Goal: Task Accomplishment & Management: Manage account settings

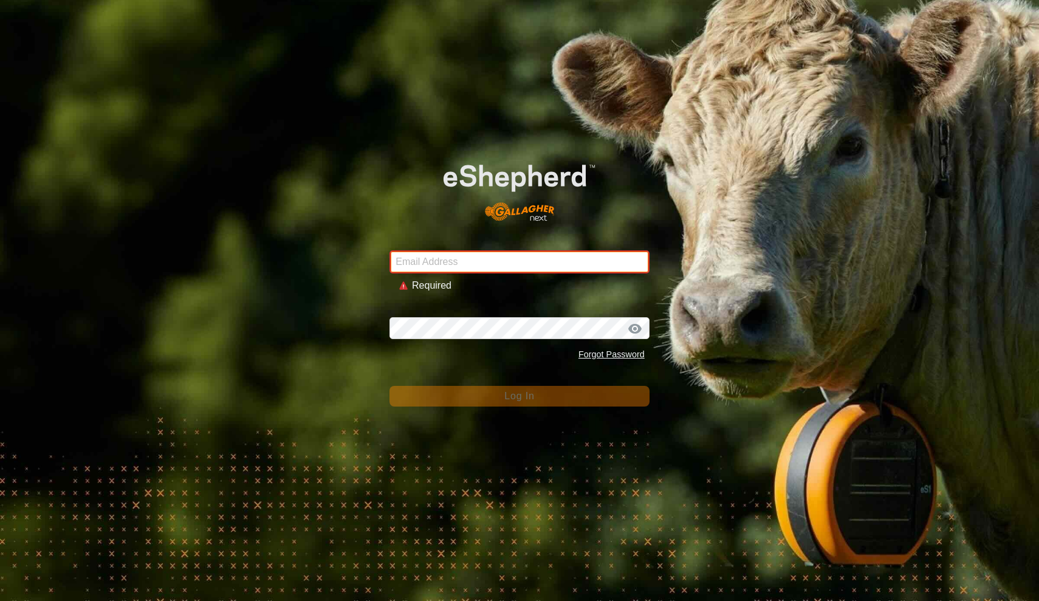
type input "Kupschy@gmail.com"
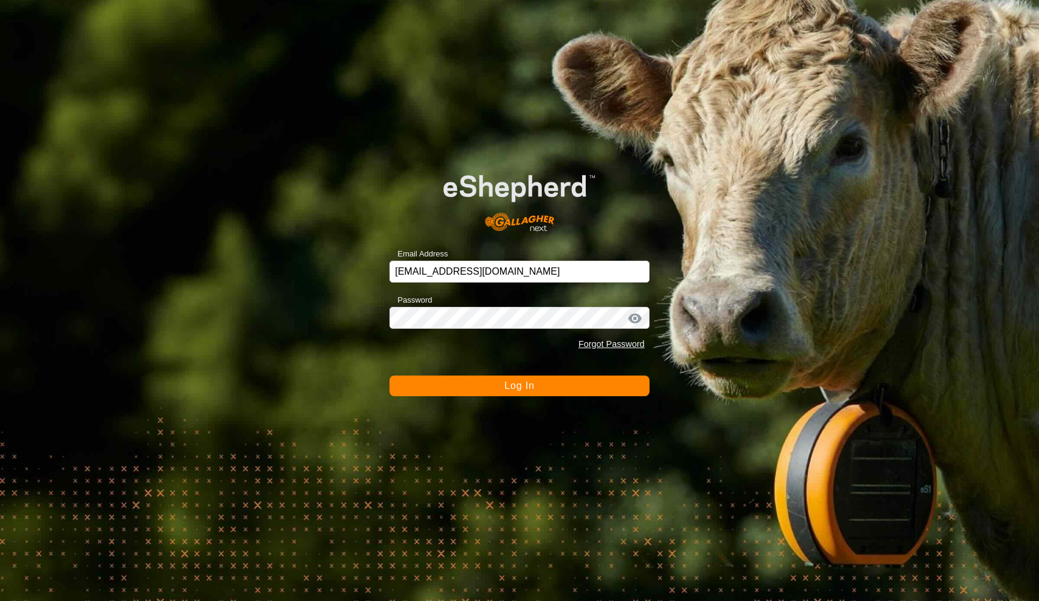
click at [487, 398] on div "Email Address Kupschy@gmail.com Password Forgot Password Log In" at bounding box center [519, 300] width 1039 height 601
click at [487, 393] on button "Log In" at bounding box center [519, 385] width 260 height 21
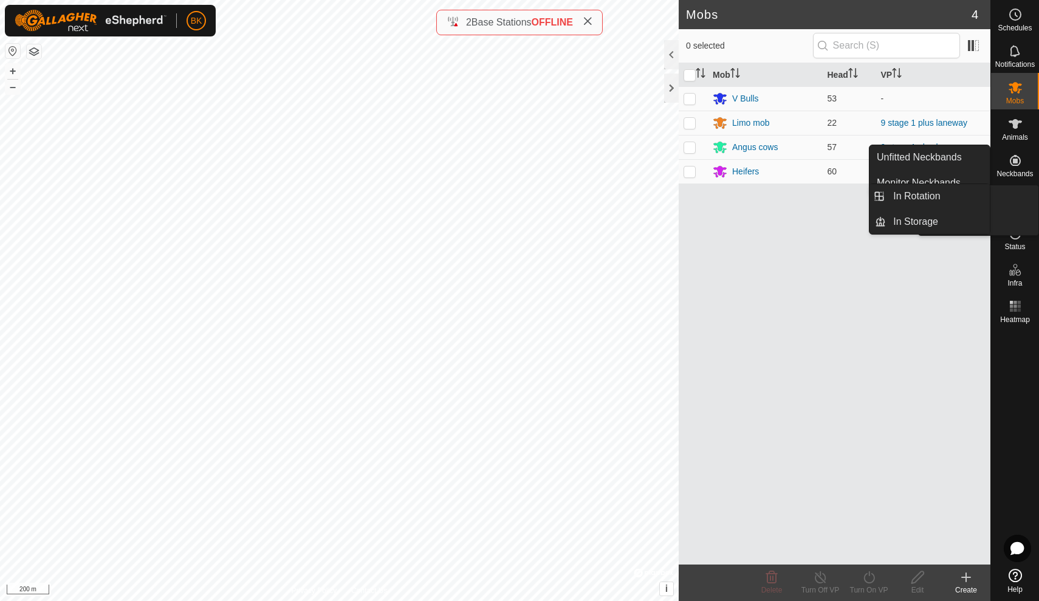
click at [1019, 193] on icon at bounding box center [1015, 197] width 15 height 15
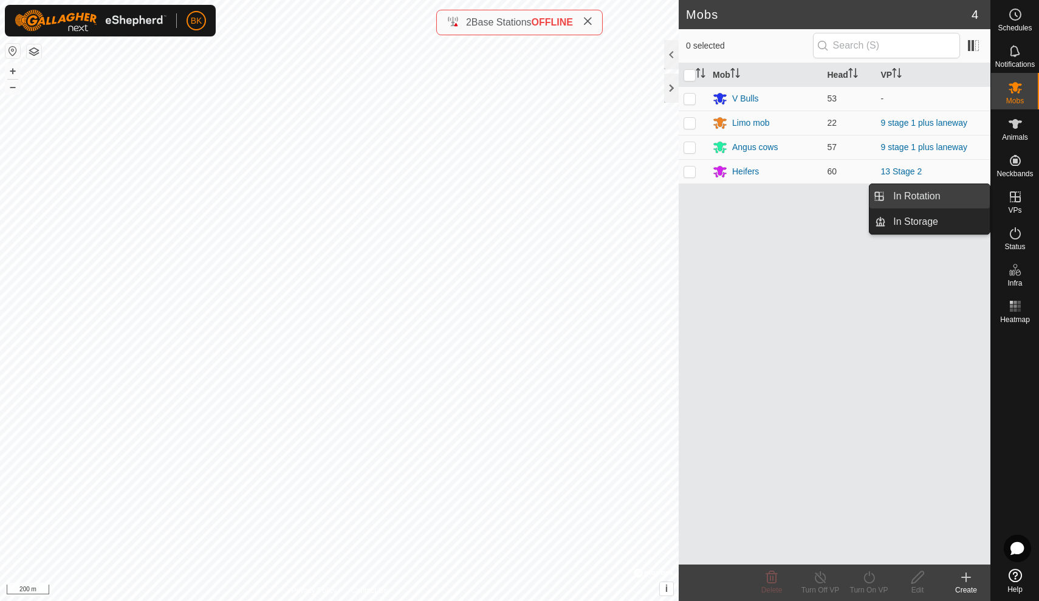
click at [960, 197] on link "In Rotation" at bounding box center [938, 196] width 104 height 24
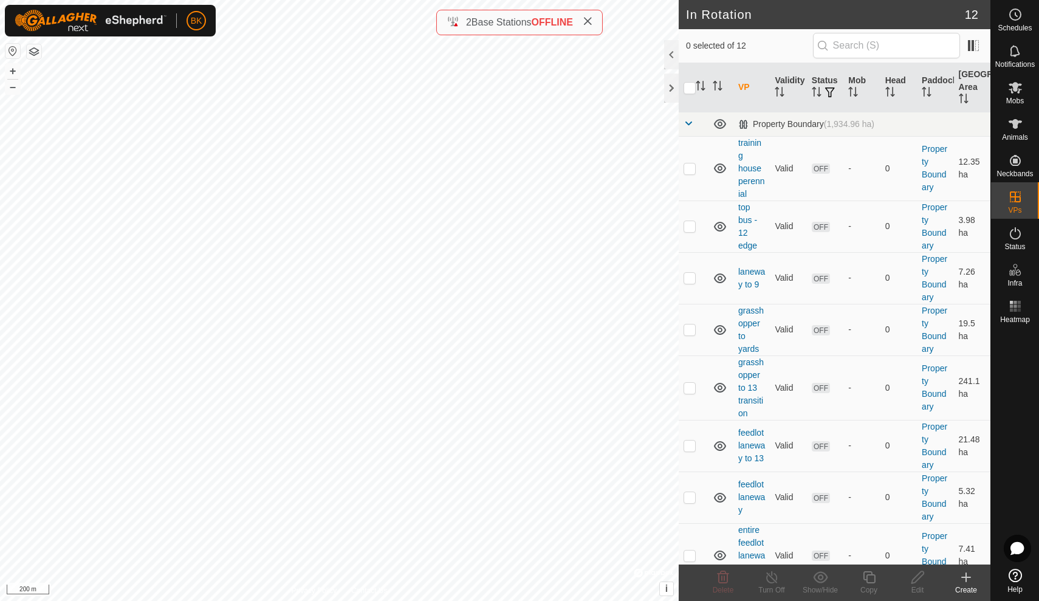
click at [966, 578] on icon at bounding box center [966, 577] width 0 height 9
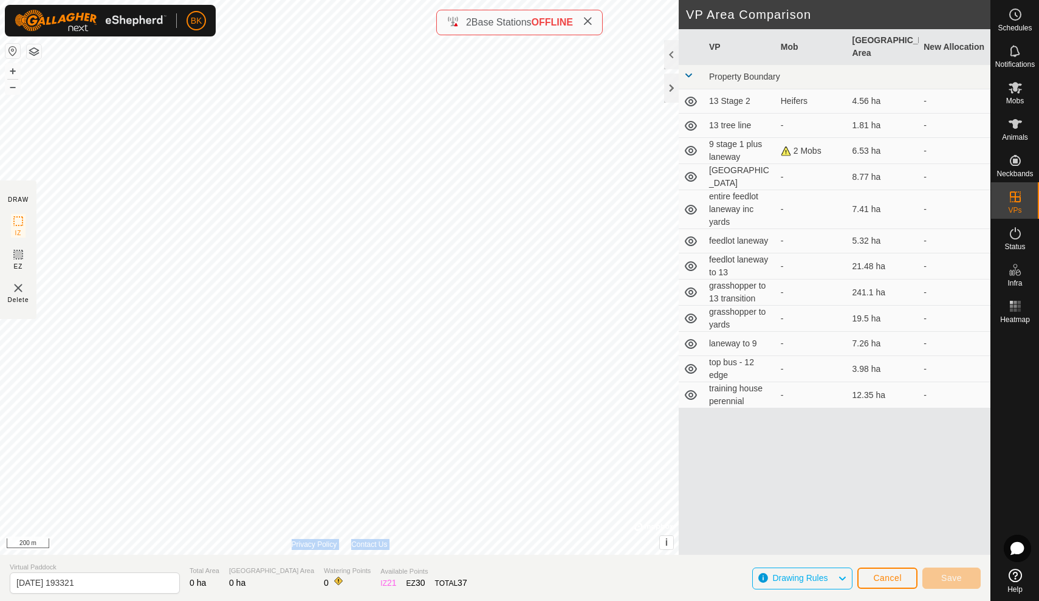
click at [580, 440] on div "Privacy Policy Contact Us + – ⇧ i © Mapbox , © OpenStreetMap , Improve this map…" at bounding box center [339, 277] width 679 height 555
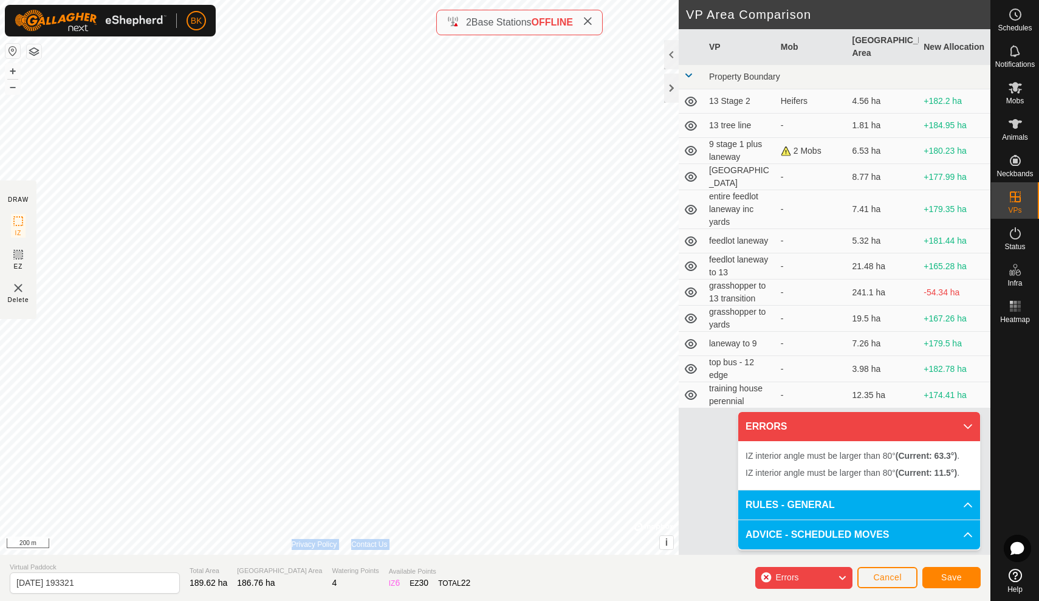
click at [510, 400] on div "IZ interior angle must be larger than 80° (Current: 11.5°) . + – ⇧ i © Mapbox ,…" at bounding box center [339, 277] width 679 height 555
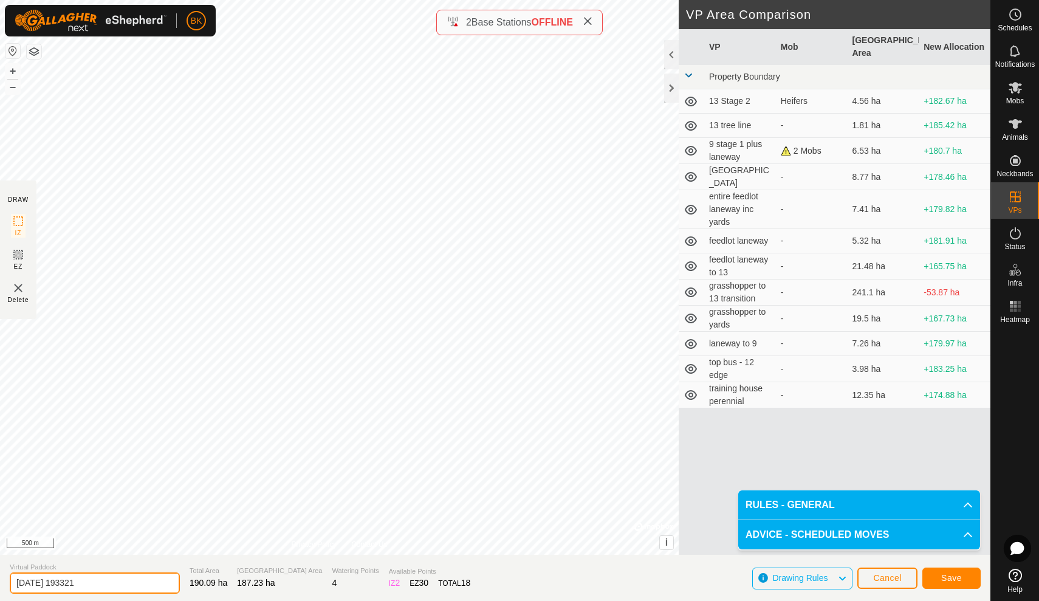
click at [96, 590] on input "2025-08-11 193321" at bounding box center [95, 582] width 170 height 21
type input "2"
type input "shifting grasshopper to 17"
click at [949, 575] on span "Save" at bounding box center [951, 578] width 21 height 10
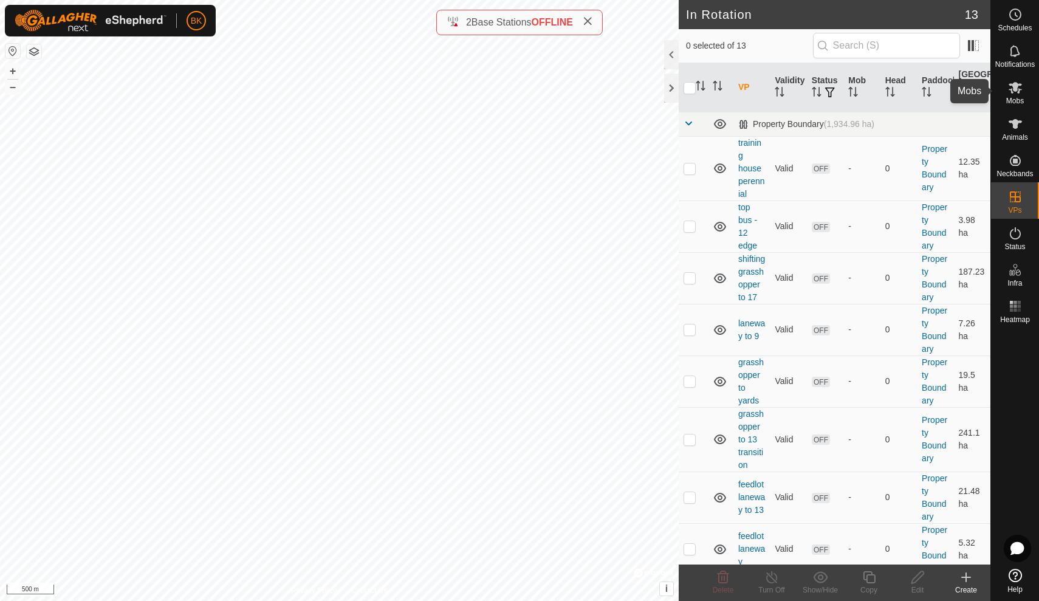
click at [1014, 95] on es-mob-svg-icon at bounding box center [1015, 87] width 22 height 19
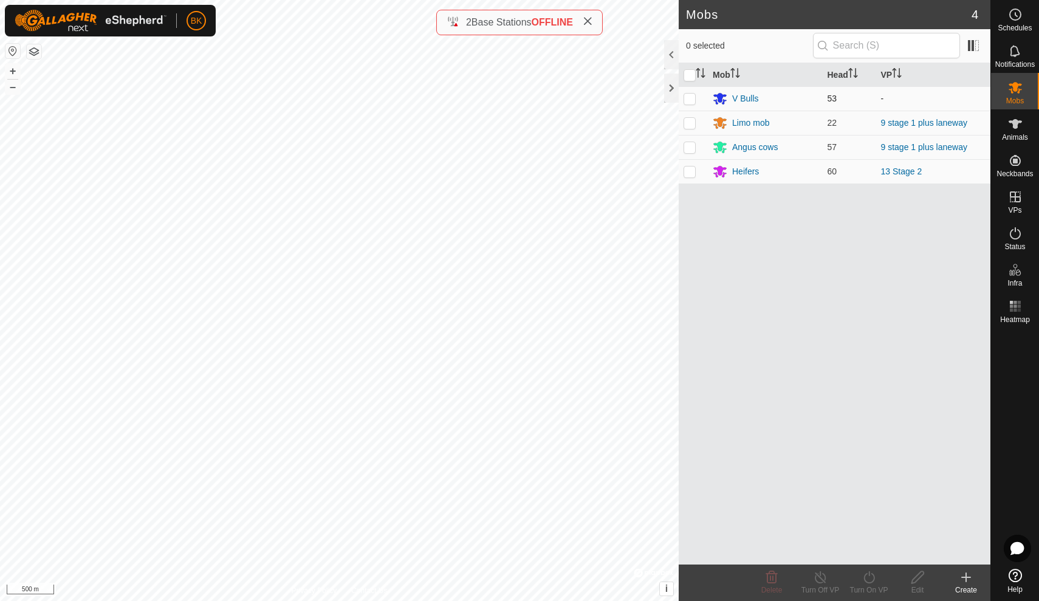
click at [688, 97] on p-checkbox at bounding box center [689, 99] width 12 height 10
checkbox input "true"
click at [875, 578] on icon at bounding box center [868, 577] width 15 height 15
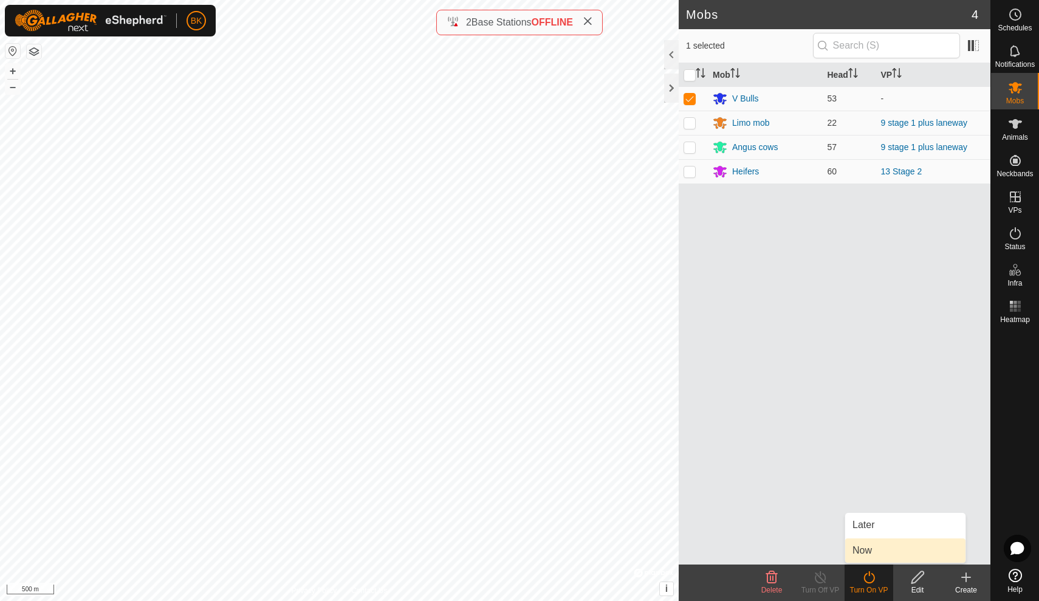
click at [863, 547] on link "Now" at bounding box center [905, 550] width 120 height 24
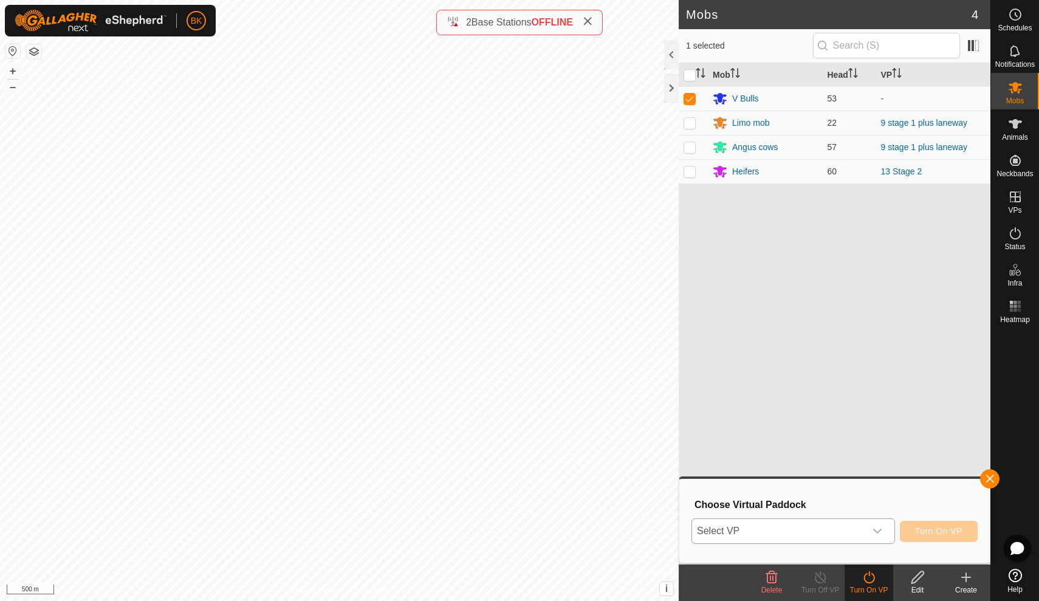
click at [878, 529] on icon "dropdown trigger" at bounding box center [877, 531] width 10 height 10
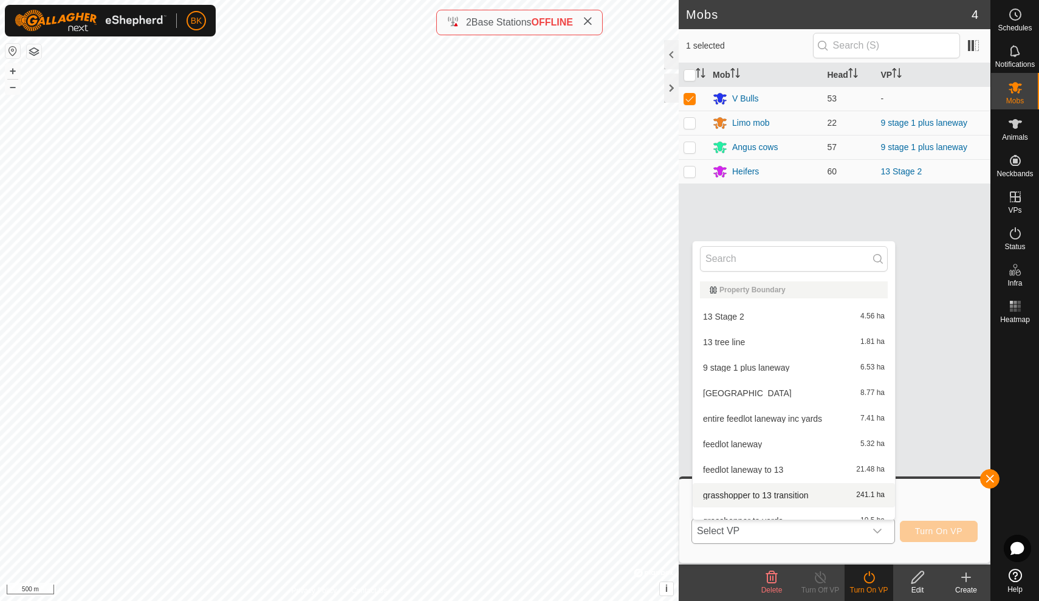
scroll to position [13, 0]
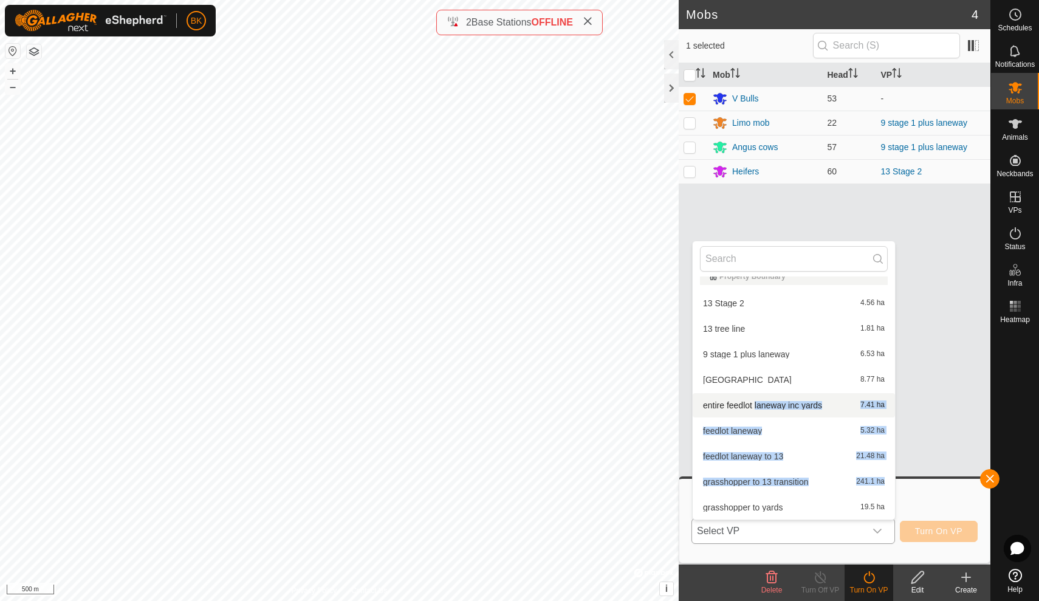
drag, startPoint x: 757, startPoint y: 471, endPoint x: 754, endPoint y: 405, distance: 66.9
click at [754, 404] on ul "Property Boundary 13 Stage 2 4.56 ha 13 tree line 1.81 ha 9 stage 1 plus lanewa…" at bounding box center [794, 442] width 202 height 358
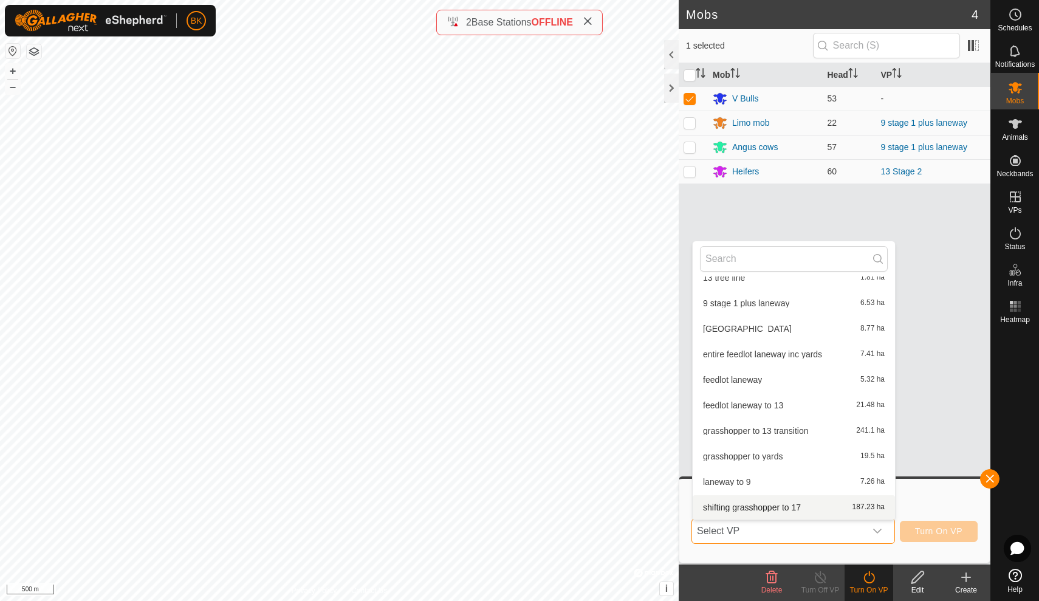
scroll to position [90, 0]
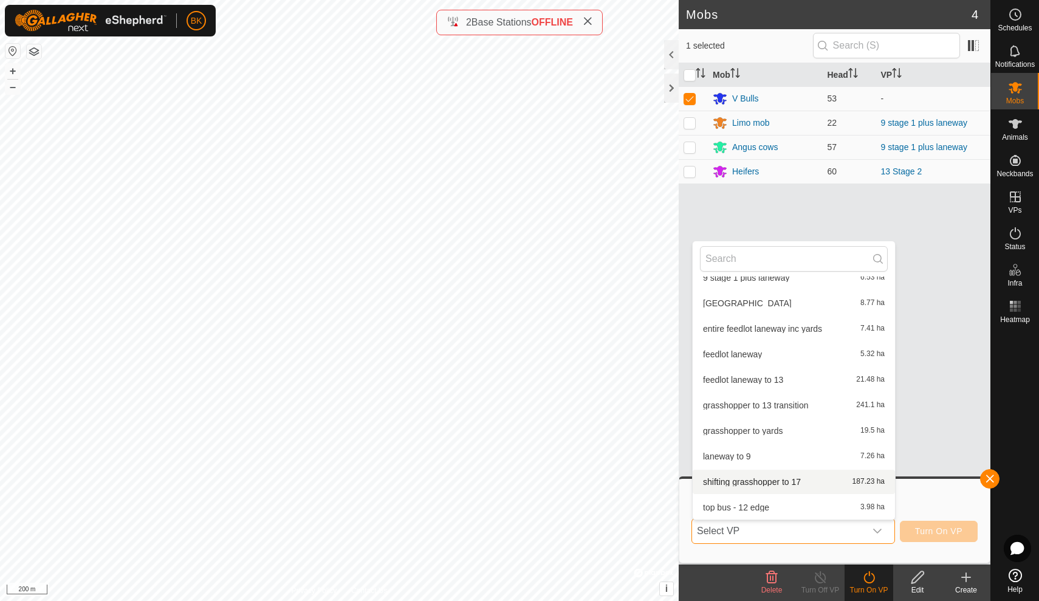
click at [719, 485] on li "shifting grasshopper to 17 187.23 ha" at bounding box center [794, 482] width 202 height 24
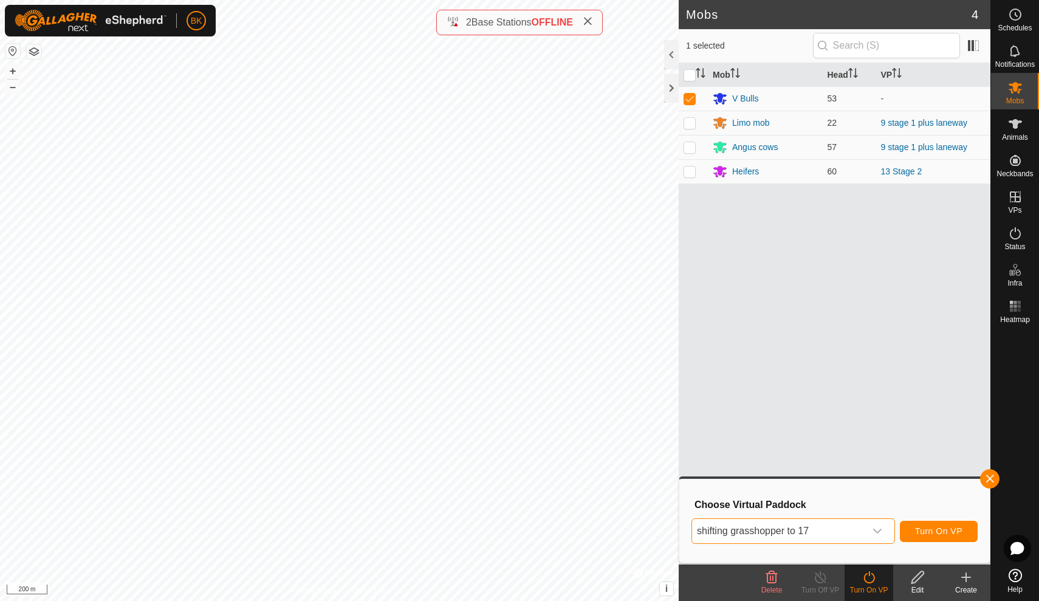
click at [919, 527] on span "Turn On VP" at bounding box center [938, 531] width 47 height 10
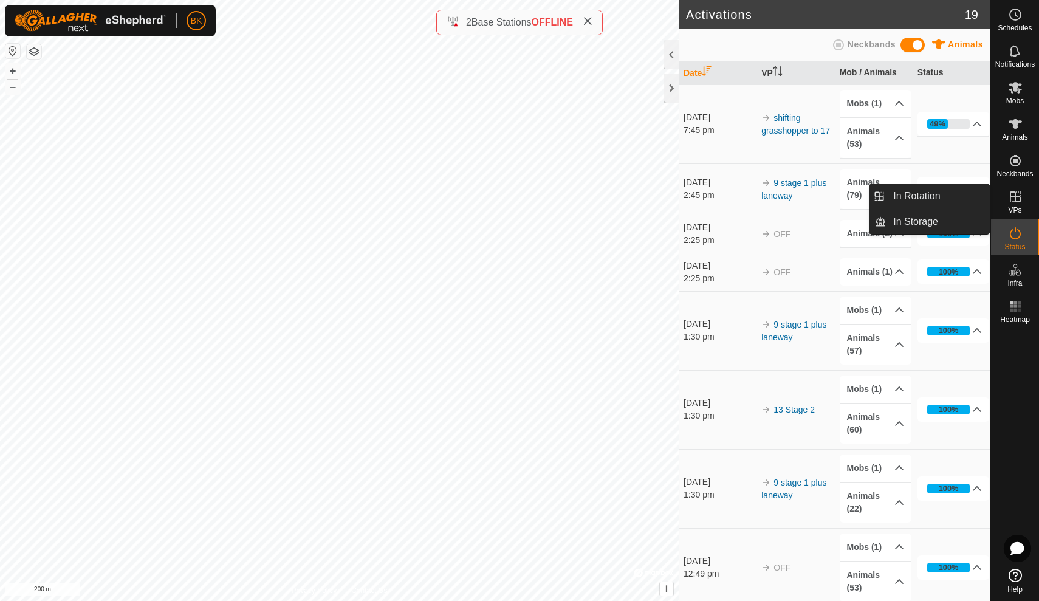
click at [1012, 197] on icon at bounding box center [1015, 196] width 11 height 11
click at [962, 189] on link "In Rotation" at bounding box center [938, 196] width 104 height 24
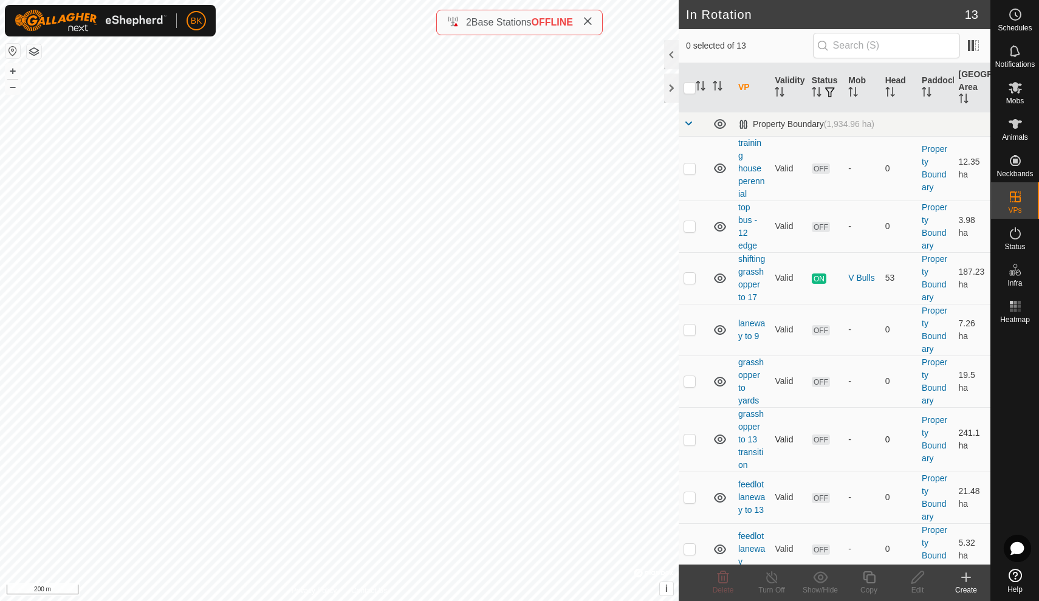
click at [809, 459] on td "OFF" at bounding box center [825, 439] width 36 height 64
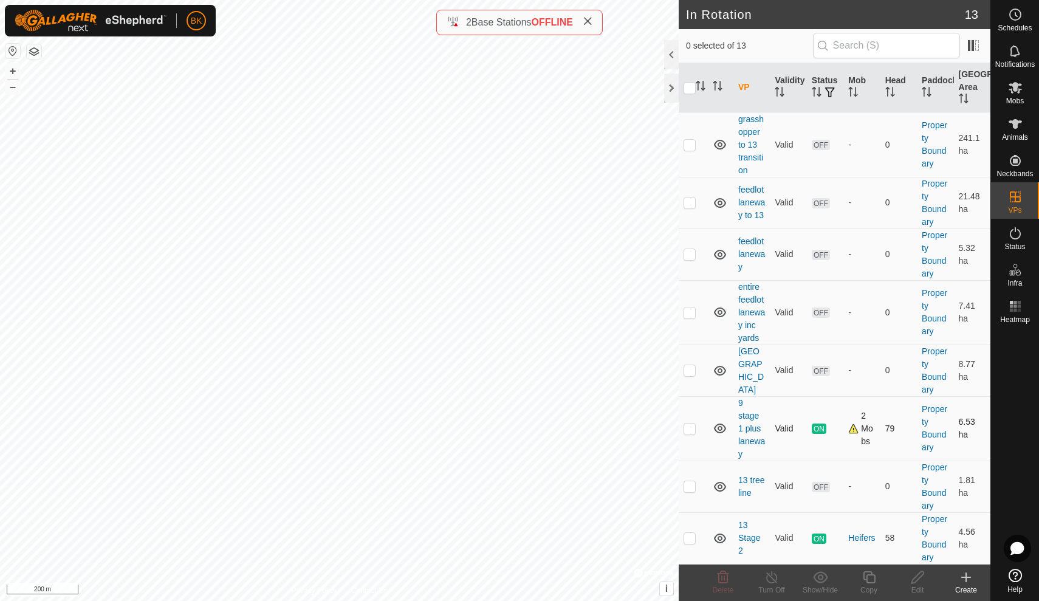
scroll to position [295, 0]
click at [745, 535] on link "13 Stage 2" at bounding box center [749, 537] width 22 height 35
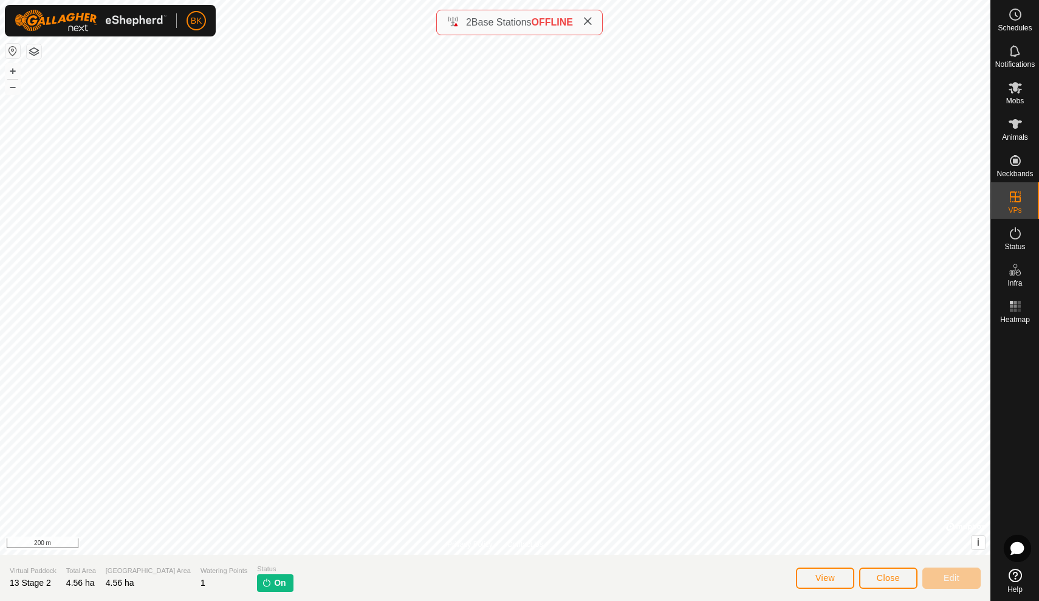
click at [826, 576] on span "View" at bounding box center [824, 578] width 19 height 10
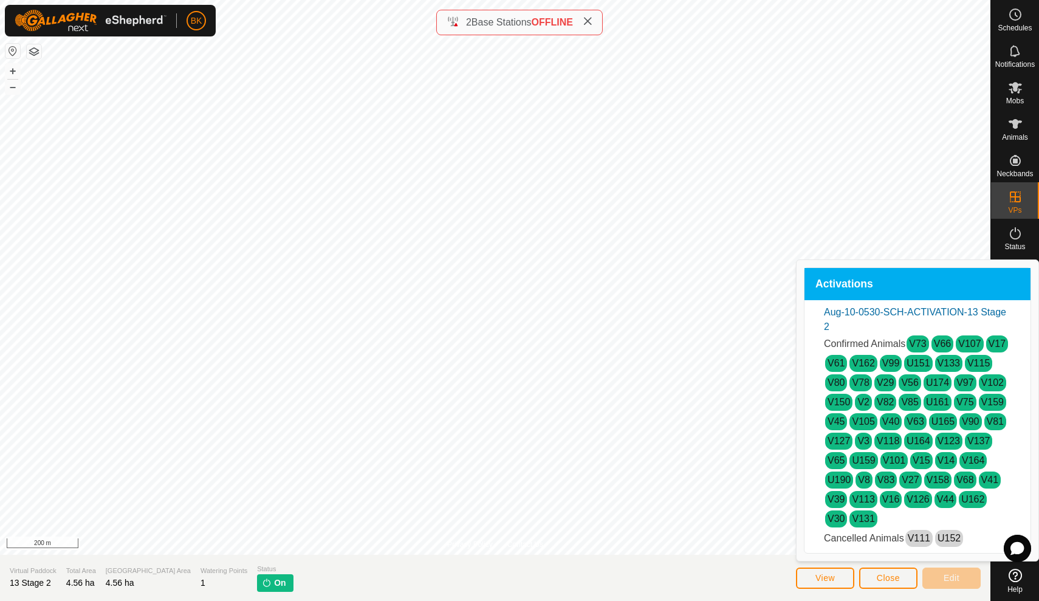
click at [884, 577] on span "Close" at bounding box center [888, 578] width 23 height 10
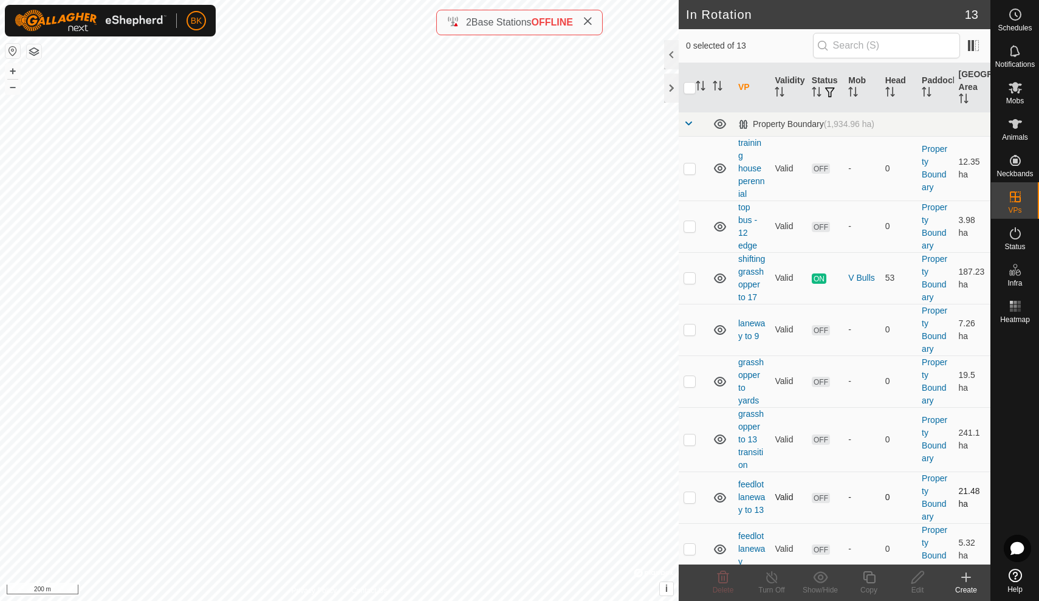
click at [828, 512] on td "OFF" at bounding box center [825, 497] width 36 height 52
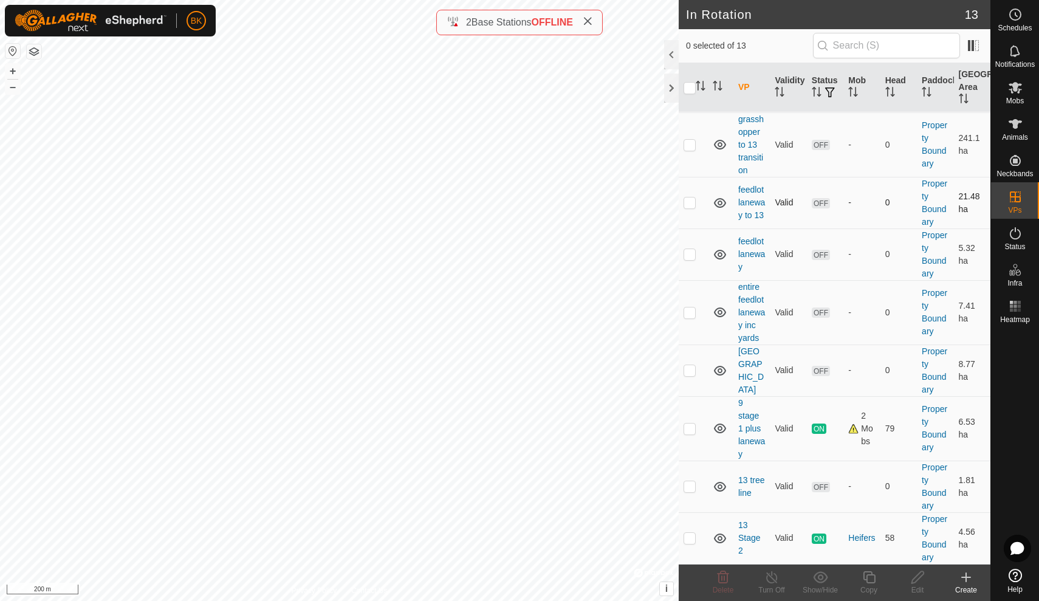
scroll to position [295, 0]
click at [693, 539] on p-checkbox at bounding box center [689, 538] width 12 height 10
checkbox input "true"
click at [867, 578] on icon at bounding box center [868, 577] width 15 height 15
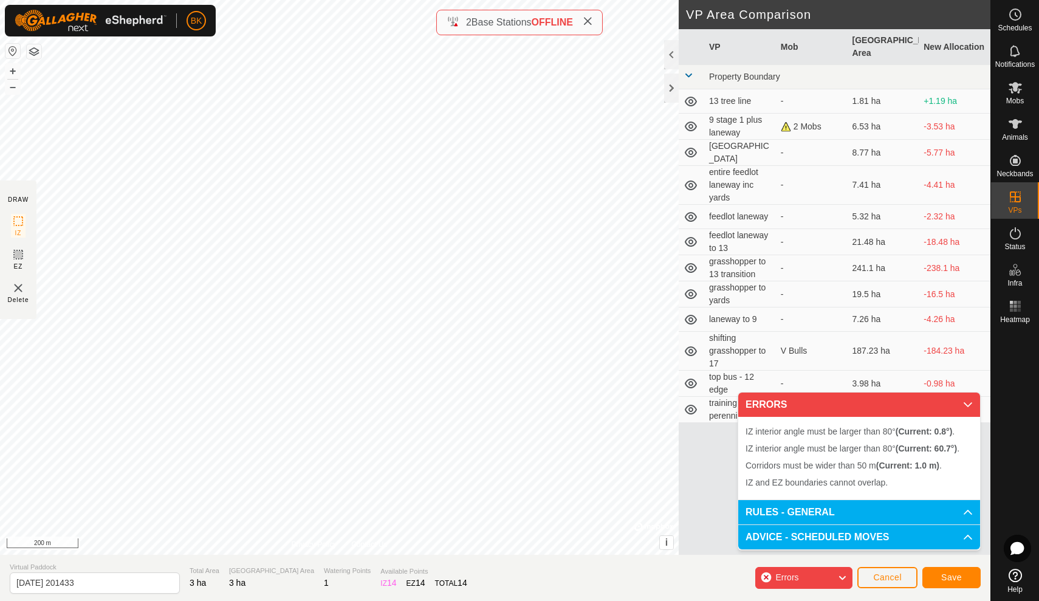
click at [377, 202] on div "IZ interior angle must be larger than 80° (Current: 60.7°) . + – ⇧ i © Mapbox ,…" at bounding box center [339, 277] width 679 height 555
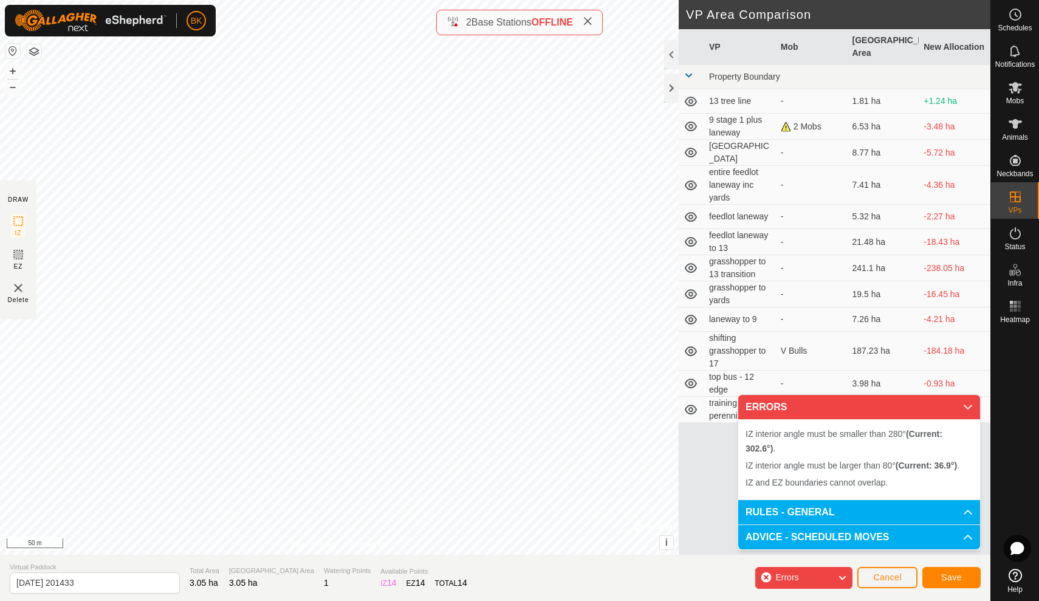
click at [377, 167] on div "IZ interior angle must be larger than 80° (Current: 36.9°) . + – ⇧ i © Mapbox ,…" at bounding box center [339, 277] width 679 height 555
drag, startPoint x: 372, startPoint y: 166, endPoint x: 367, endPoint y: 207, distance: 41.0
click at [367, 207] on div "IZ interior angle must be smaller than 280° (Current: 315.6°) . + – ⇧ i © Mapbo…" at bounding box center [339, 277] width 679 height 555
click at [363, 207] on div "IZ interior angle must be smaller than 280° (Current: 315.6°) . + – ⇧ i © Mapbo…" at bounding box center [339, 277] width 679 height 555
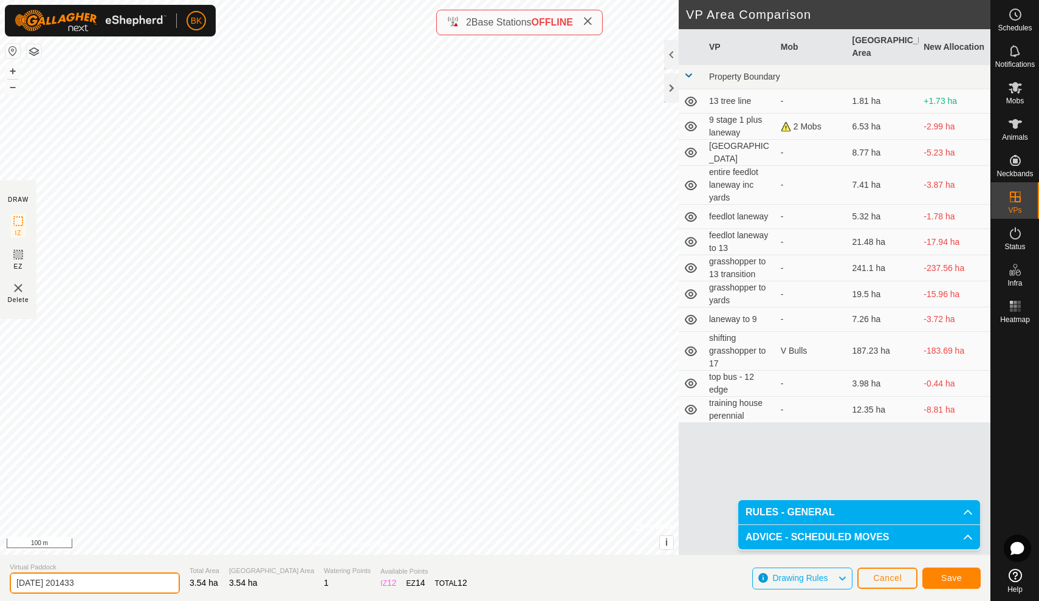
click at [90, 580] on input "[DATE] 201433" at bounding box center [95, 582] width 170 height 21
type input "2"
type input "13 stage 3"
click at [945, 576] on span "Save" at bounding box center [951, 578] width 21 height 10
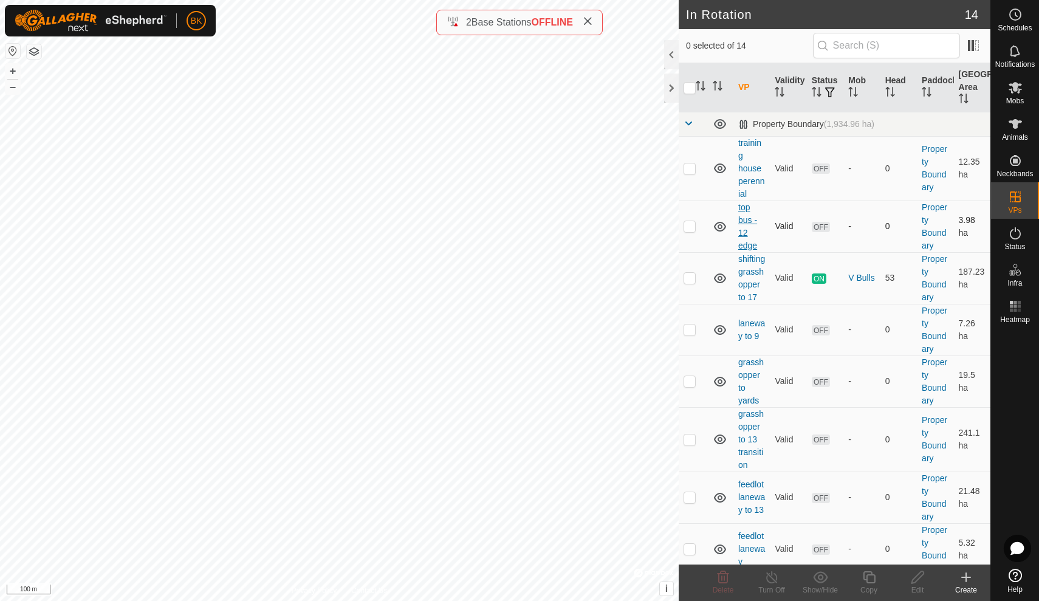
click at [742, 230] on link "top bus - 12 edge" at bounding box center [747, 226] width 19 height 48
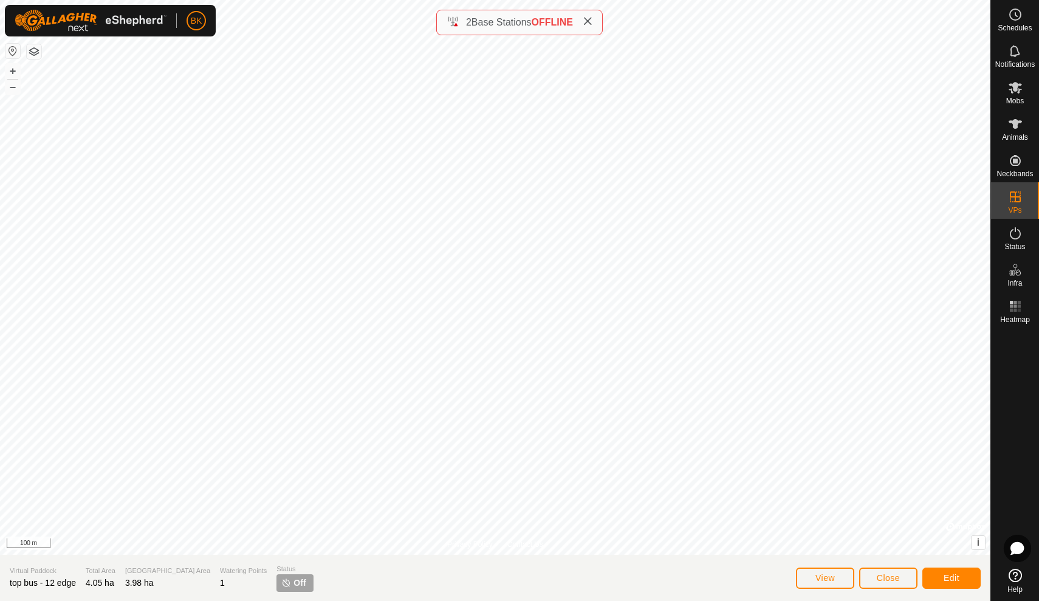
click at [882, 583] on button "Close" at bounding box center [888, 577] width 58 height 21
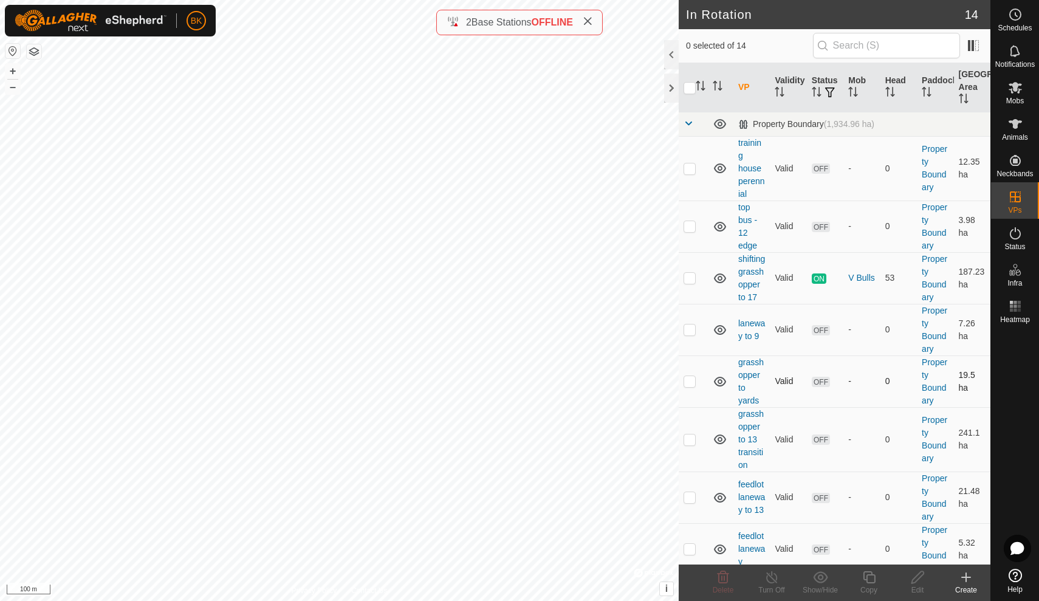
click at [873, 380] on div "-" at bounding box center [861, 381] width 27 height 13
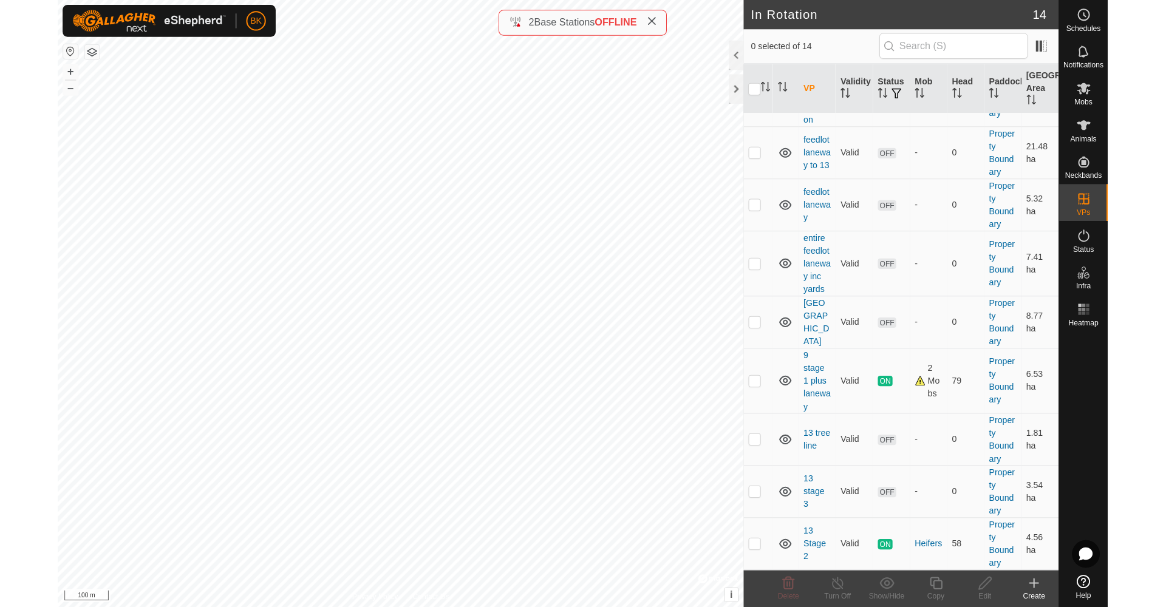
scroll to position [346, 0]
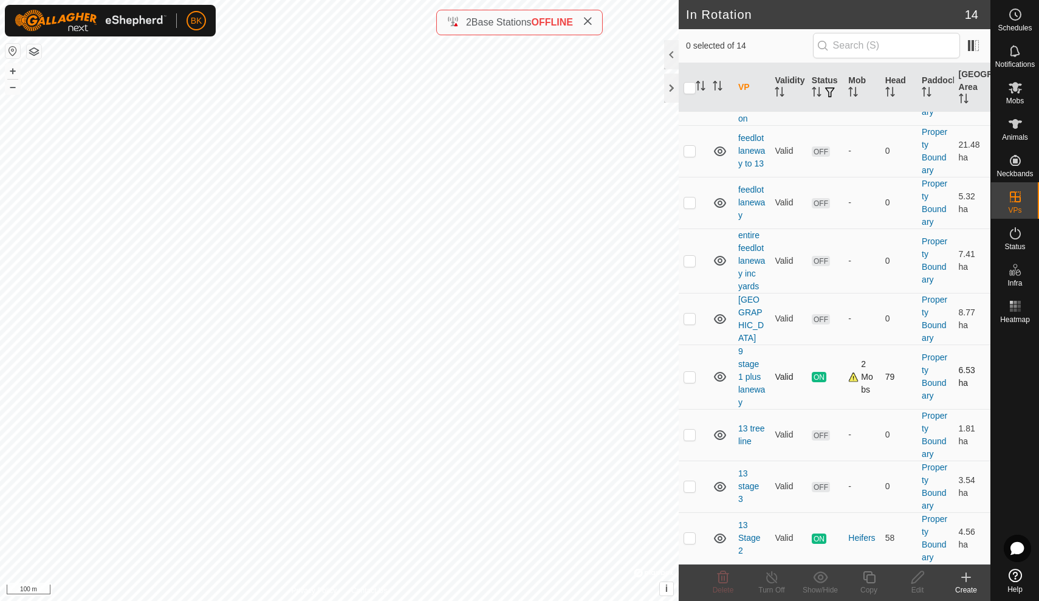
click at [689, 374] on p-checkbox at bounding box center [689, 377] width 12 height 10
checkbox input "true"
click at [870, 584] on icon at bounding box center [868, 577] width 15 height 15
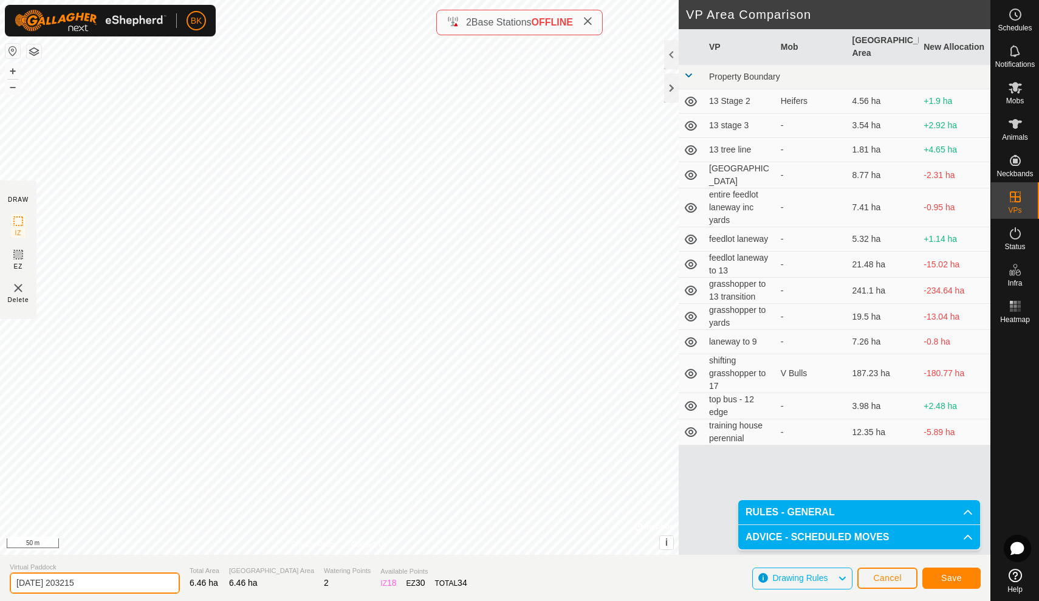
click at [97, 580] on input "[DATE] 203215" at bounding box center [95, 582] width 170 height 21
type input "2"
type input "9 stage 2"
click at [939, 573] on button "Save" at bounding box center [951, 577] width 58 height 21
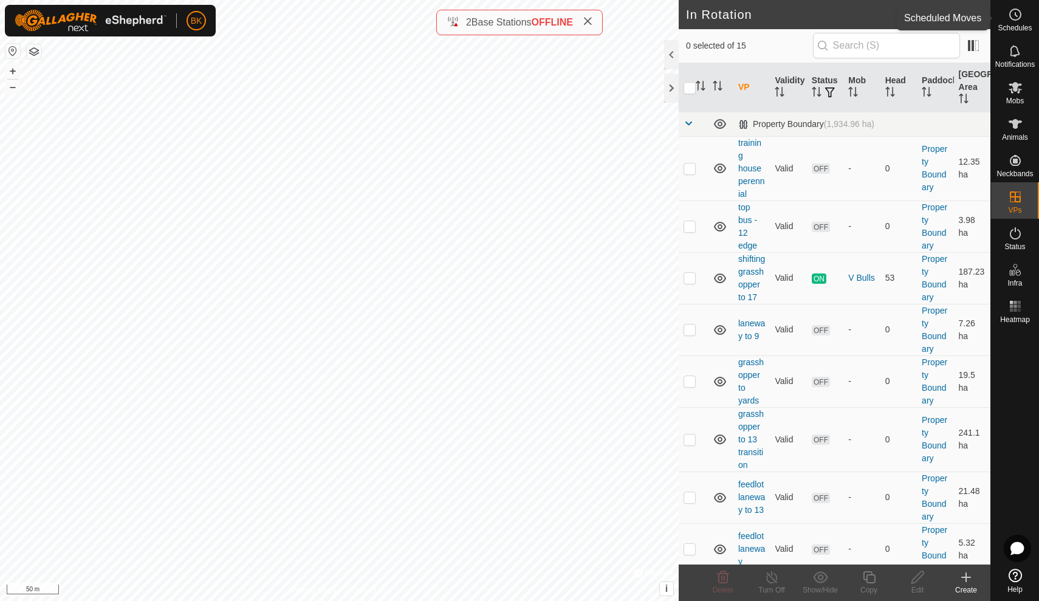
click at [1017, 10] on icon at bounding box center [1015, 14] width 15 height 15
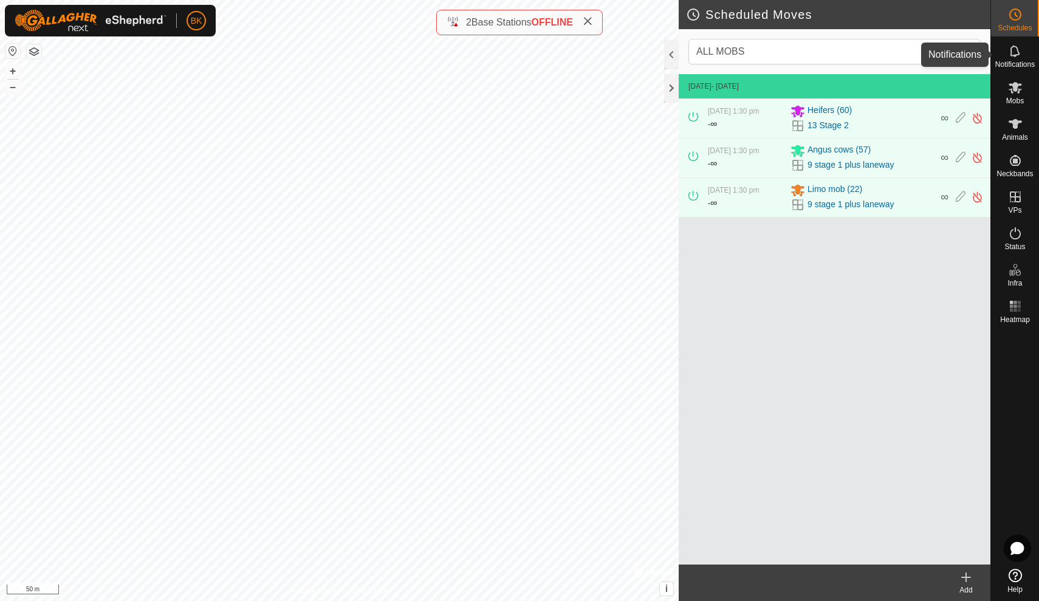
click at [1019, 62] on span "Notifications" at bounding box center [1014, 64] width 39 height 7
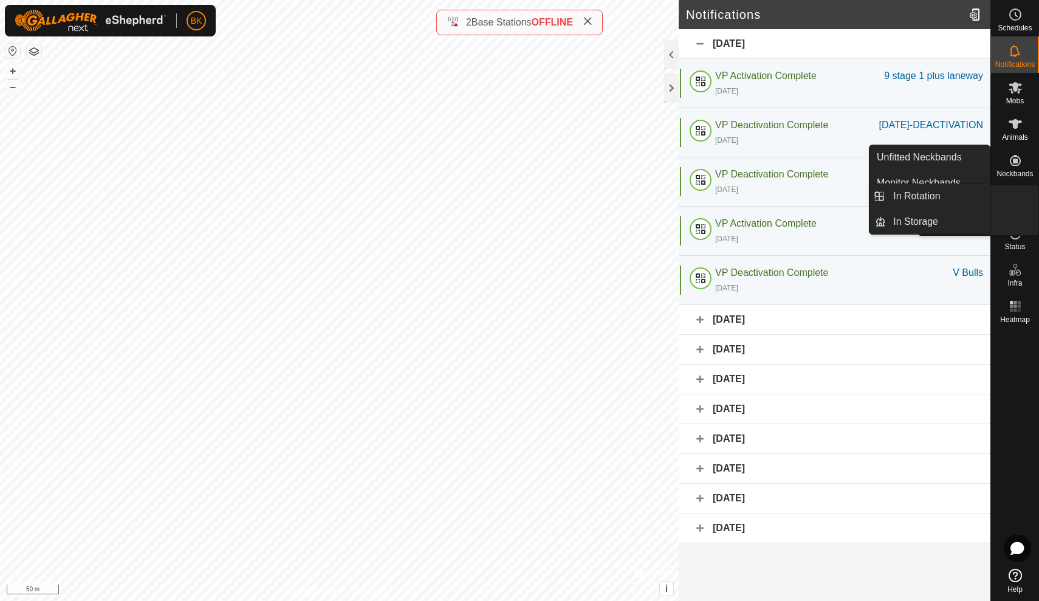
click at [1021, 237] on icon at bounding box center [1015, 233] width 15 height 15
